Goal: Use online tool/utility: Utilize a website feature to perform a specific function

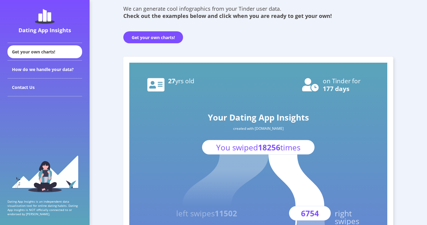
scroll to position [41, 0]
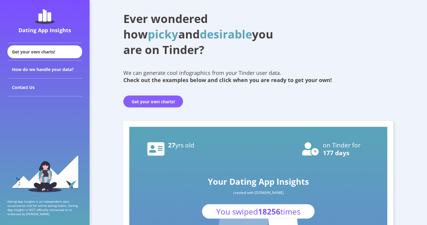
click at [171, 102] on button "Get your own charts!" at bounding box center [153, 102] width 60 height 12
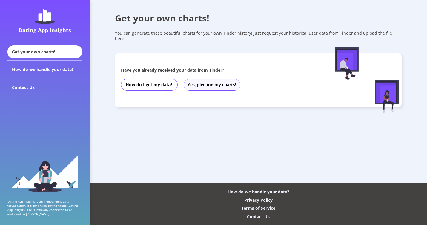
click at [196, 79] on button "Yes, give me my charts!" at bounding box center [212, 85] width 57 height 12
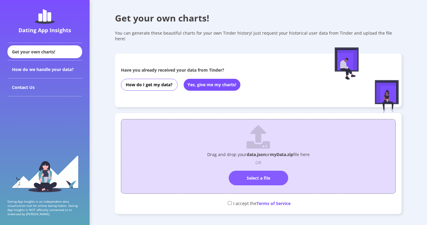
click at [251, 173] on label "Select a file" at bounding box center [258, 178] width 59 height 15
click at [259, 168] on input "Select a file" at bounding box center [259, 168] width 0 height 0
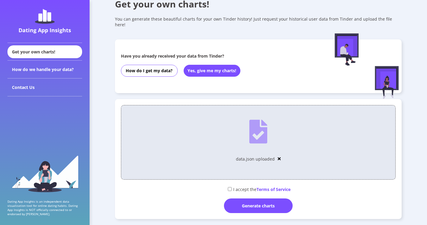
scroll to position [22, 0]
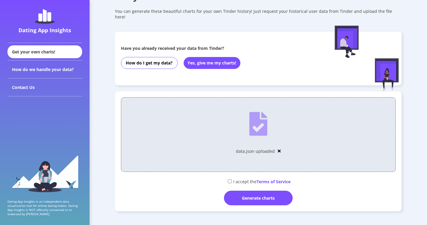
click at [229, 180] on input "checkbox" at bounding box center [230, 182] width 4 height 4
checkbox input "true"
click at [250, 193] on div "Generate charts" at bounding box center [258, 198] width 69 height 15
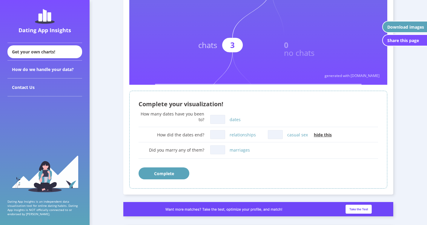
scroll to position [273, 0]
click at [219, 124] on input "dates" at bounding box center [217, 119] width 15 height 9
type input "0"
click at [170, 172] on button "Complete" at bounding box center [164, 173] width 51 height 12
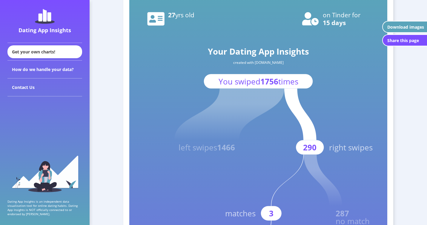
scroll to position [39, 0]
